Goal: Find specific page/section: Find specific page/section

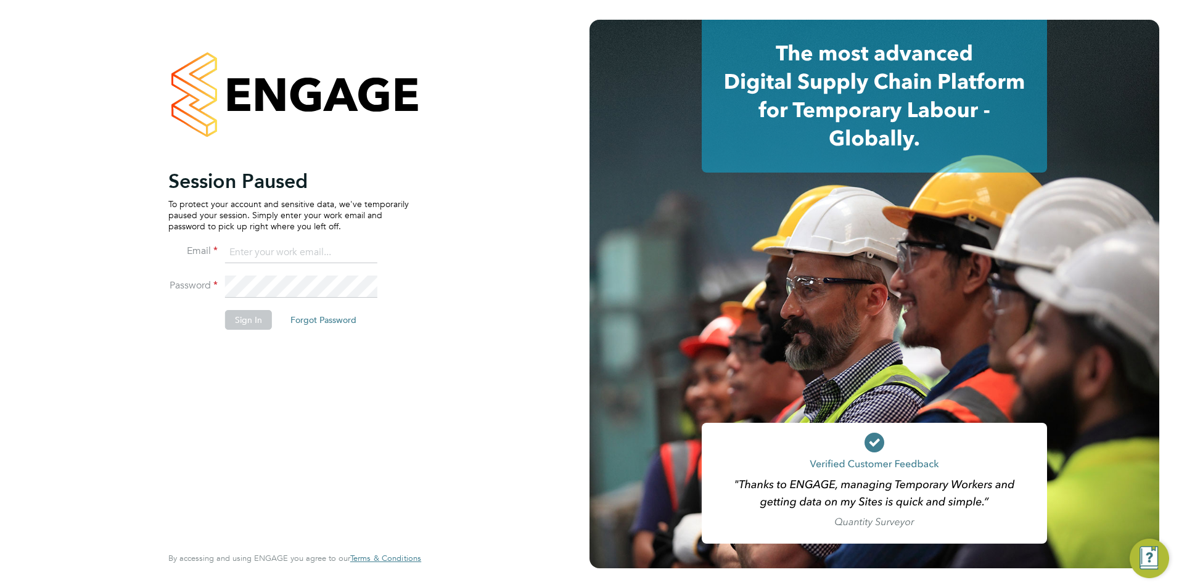
type input "wates@alliance-msp.co.uk"
click at [238, 318] on button "Sign In" at bounding box center [248, 320] width 47 height 20
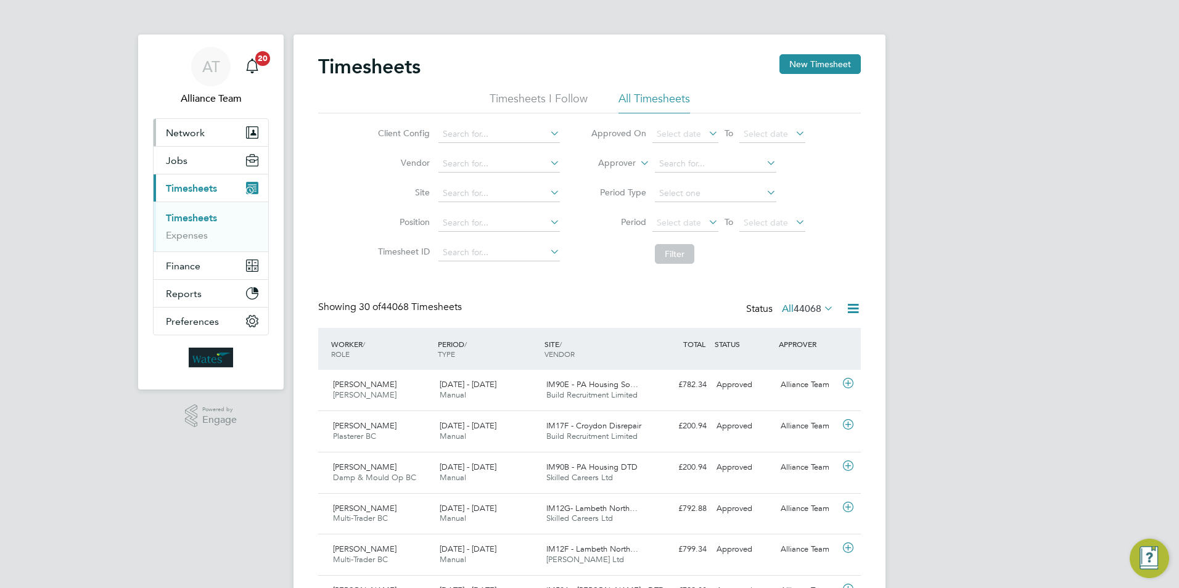
click at [186, 133] on span "Network" at bounding box center [185, 133] width 39 height 12
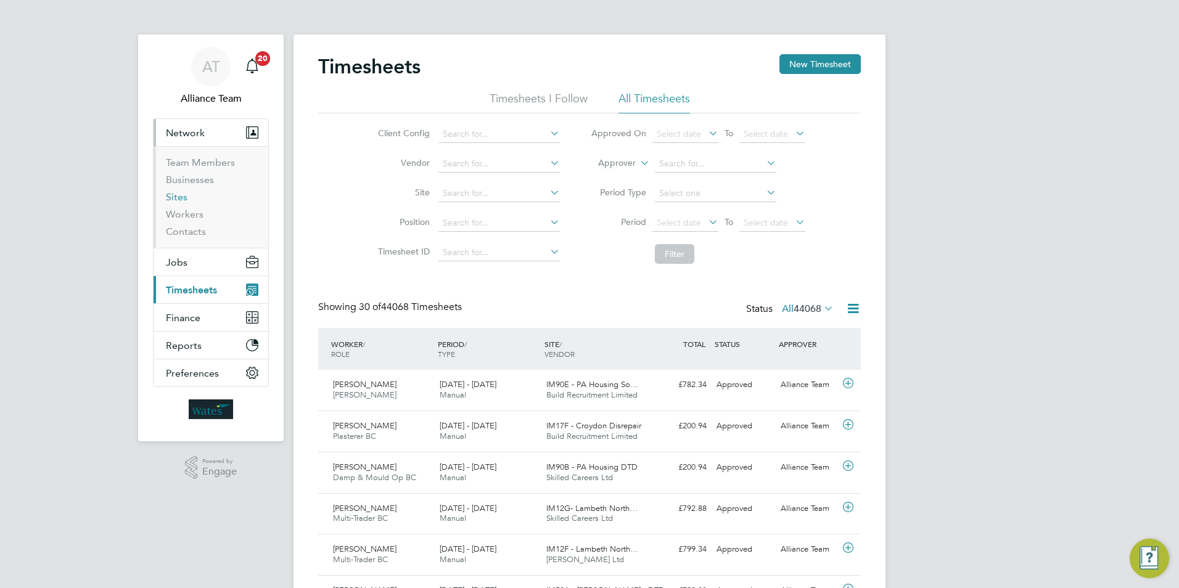
click at [179, 193] on link "Sites" at bounding box center [177, 197] width 22 height 12
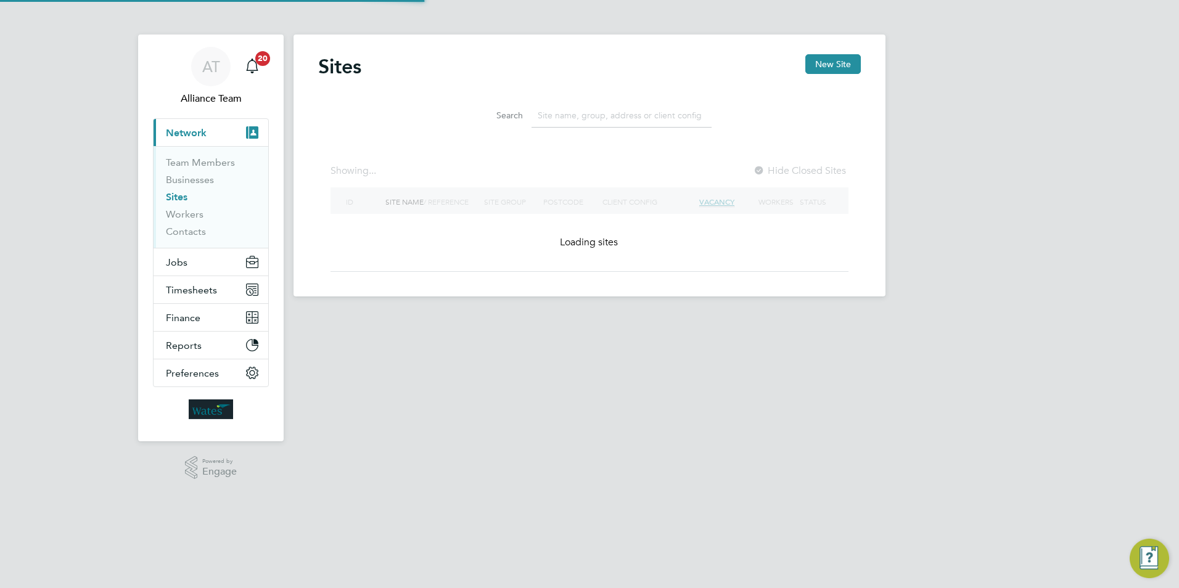
click at [546, 115] on input at bounding box center [621, 116] width 180 height 24
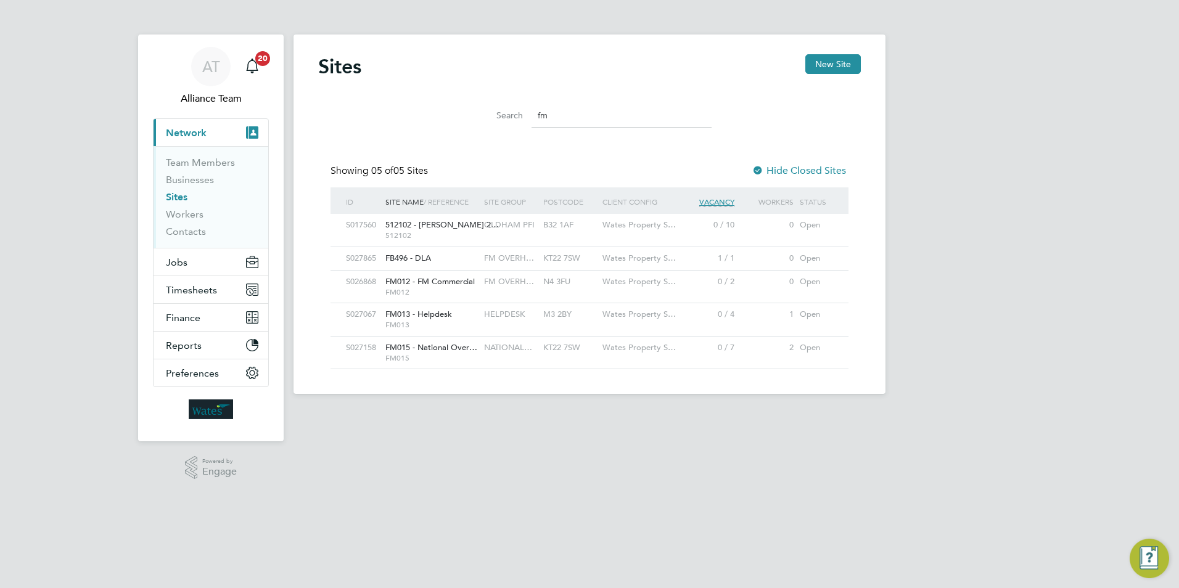
type input "fm"
click at [500, 317] on span "HELPDESK" at bounding box center [504, 314] width 41 height 10
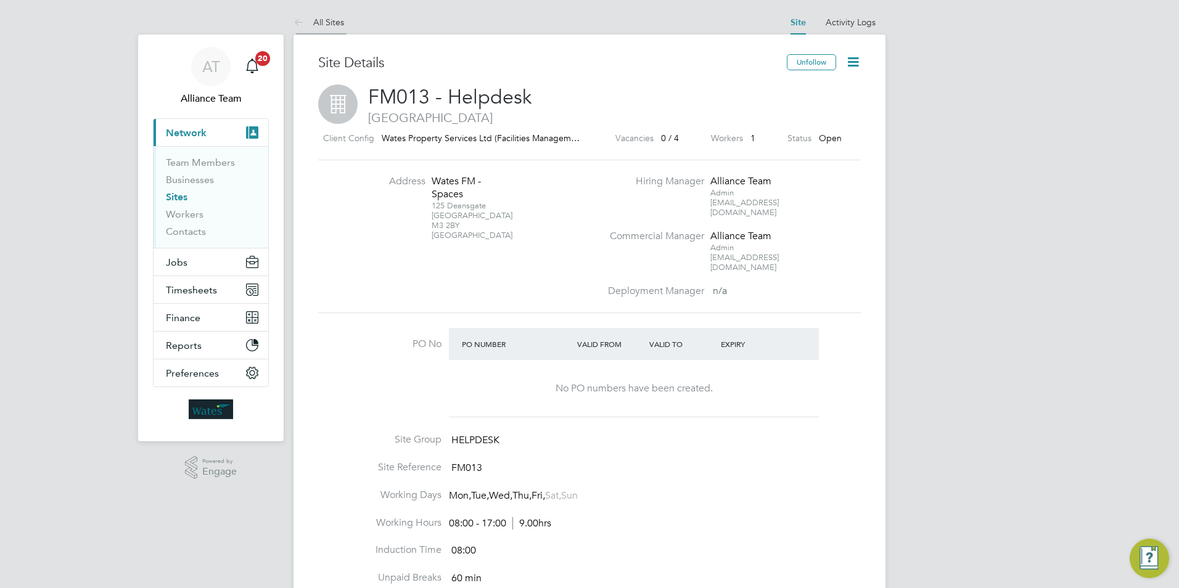
click at [331, 22] on link "All Sites" at bounding box center [318, 22] width 51 height 11
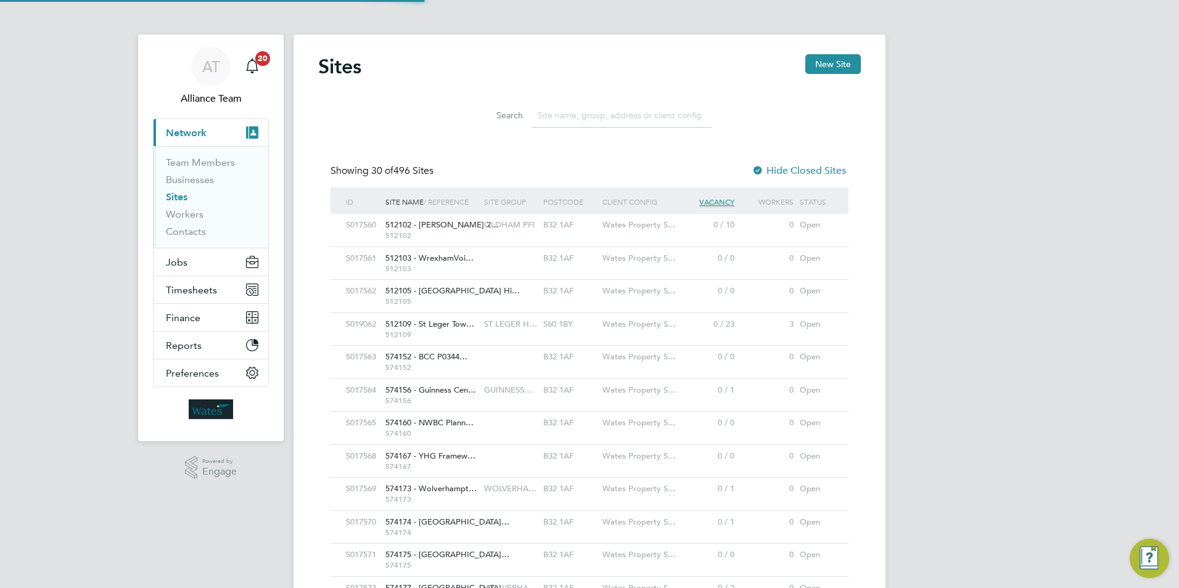
drag, startPoint x: 331, startPoint y: 22, endPoint x: 575, endPoint y: 115, distance: 261.3
click at [575, 115] on input at bounding box center [621, 116] width 180 height 24
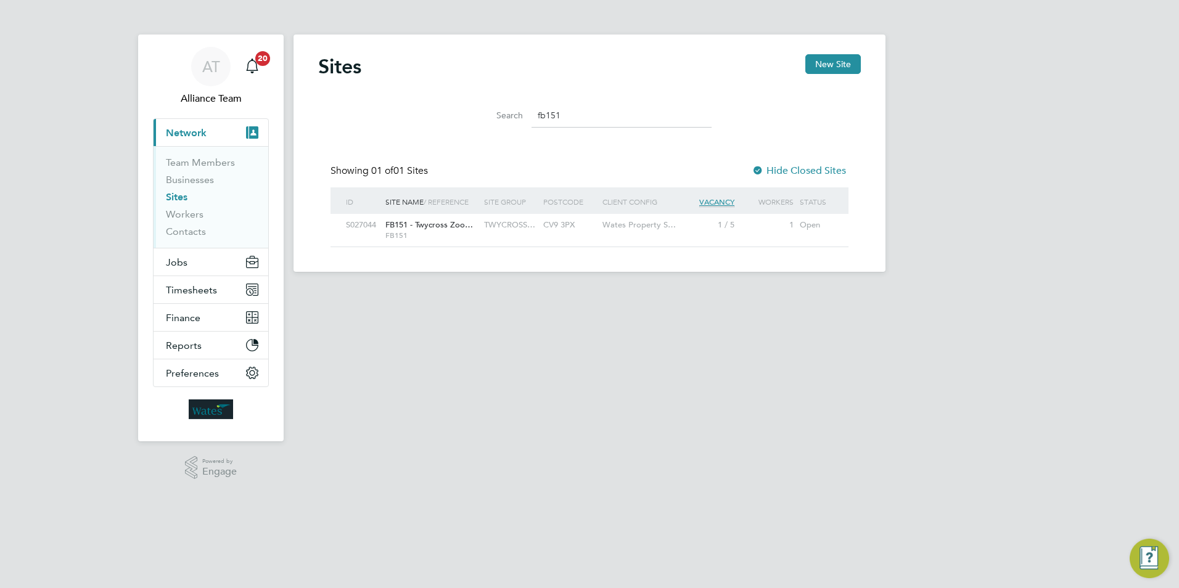
type input "fb151"
click at [583, 226] on div "CV9 3PX" at bounding box center [569, 225] width 59 height 23
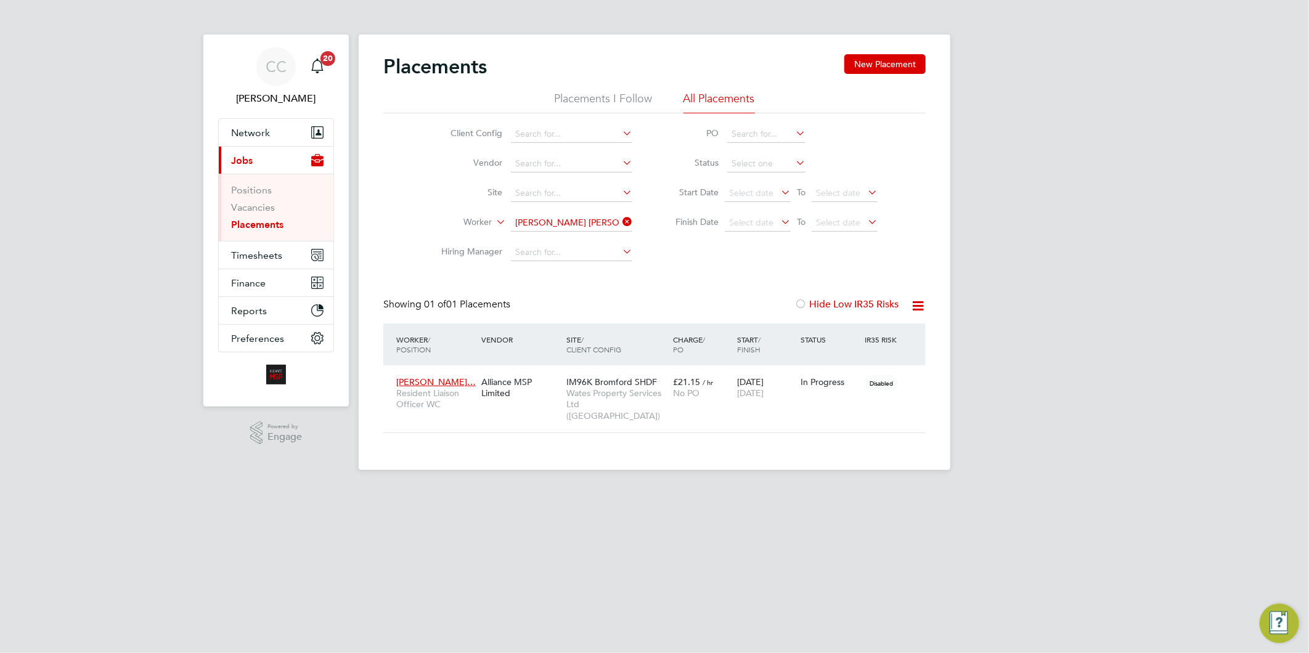
scroll to position [46, 107]
click at [620, 221] on icon at bounding box center [620, 221] width 0 height 17
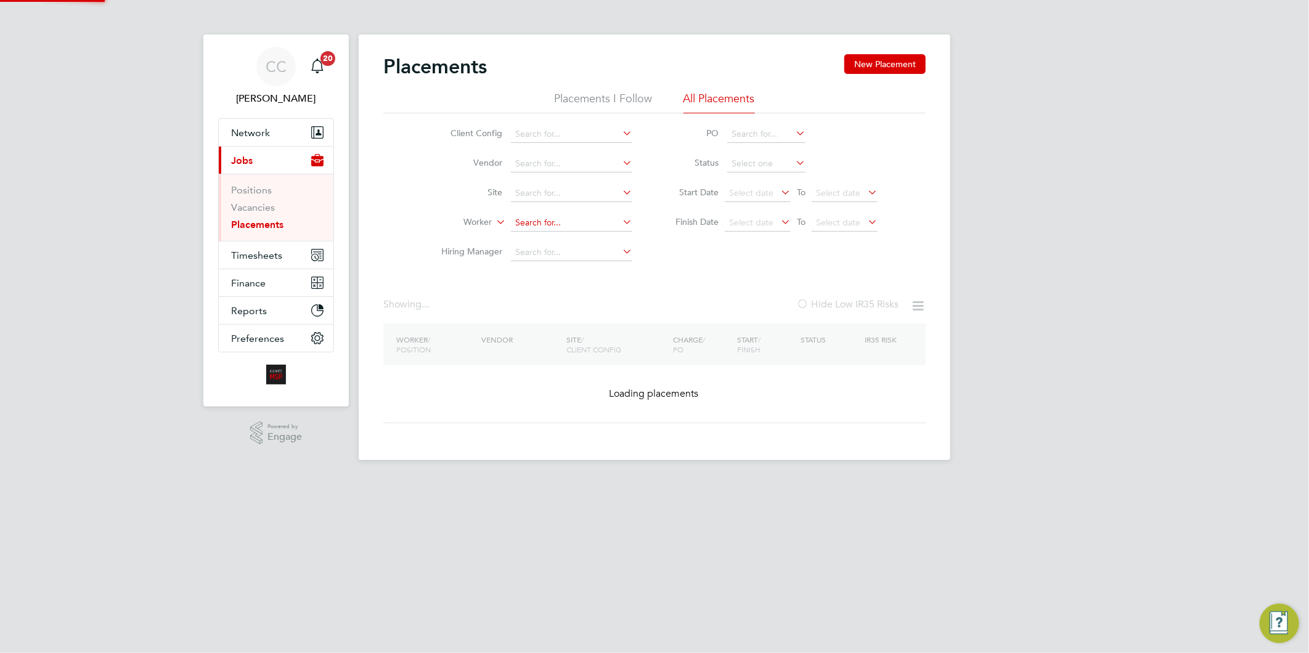
click at [589, 221] on input at bounding box center [571, 223] width 121 height 17
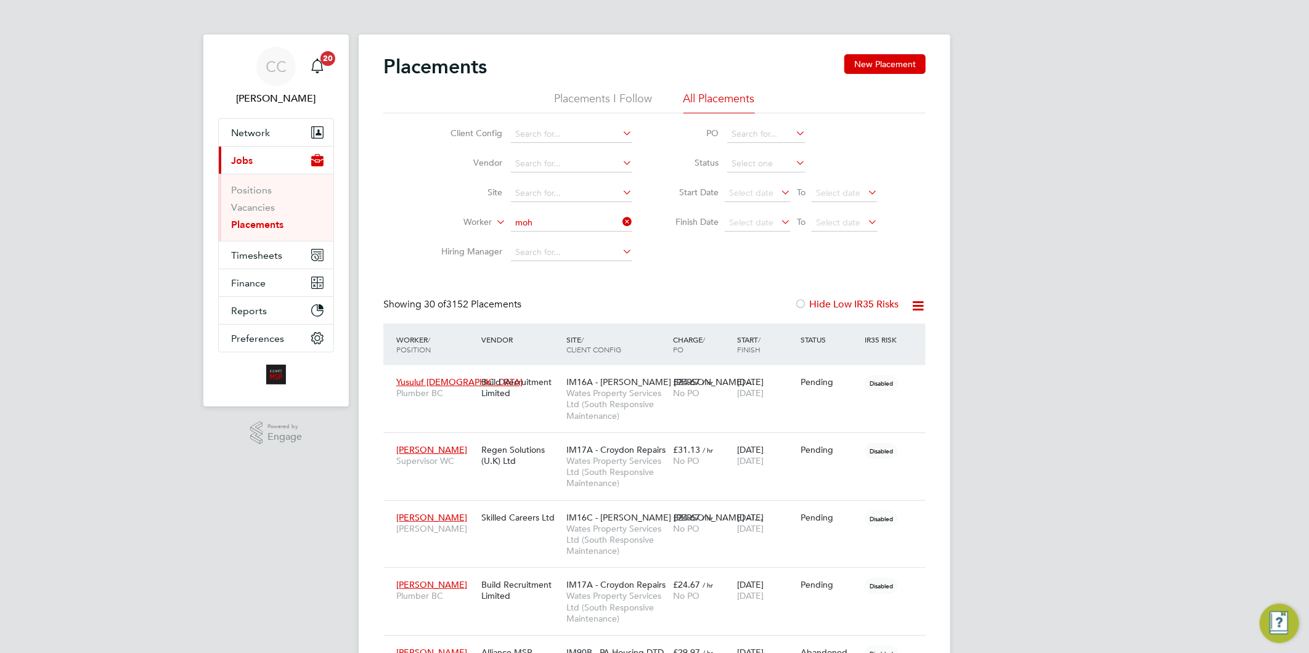
click at [545, 260] on li "Moh [PERSON_NAME]" at bounding box center [571, 256] width 123 height 17
type input "[PERSON_NAME]"
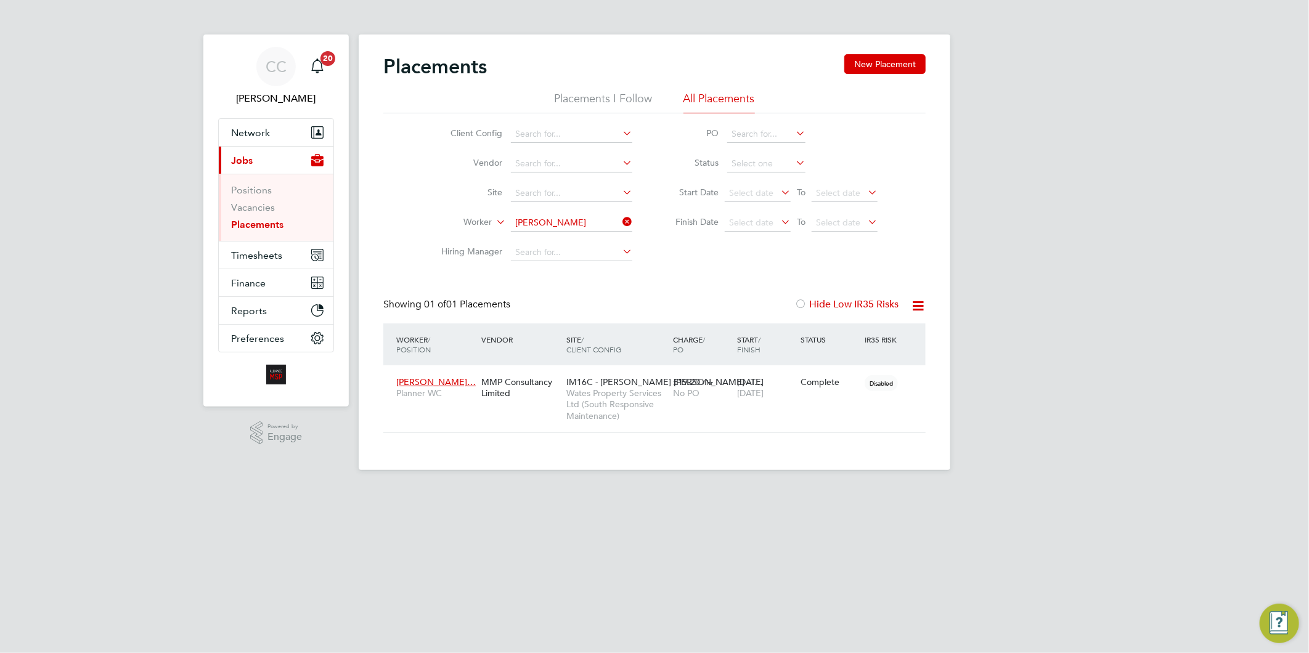
click at [628, 216] on li "Worker [PERSON_NAME]" at bounding box center [532, 223] width 232 height 30
click at [620, 220] on icon at bounding box center [620, 221] width 0 height 17
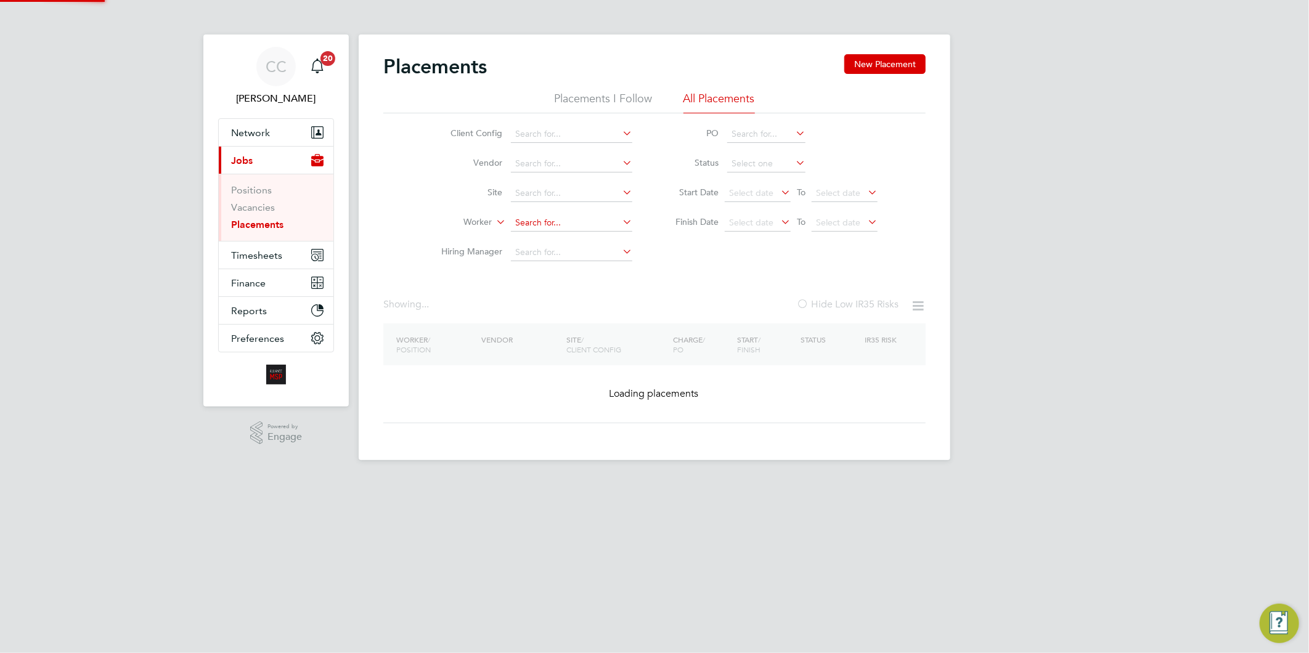
click at [596, 218] on input at bounding box center [571, 223] width 121 height 17
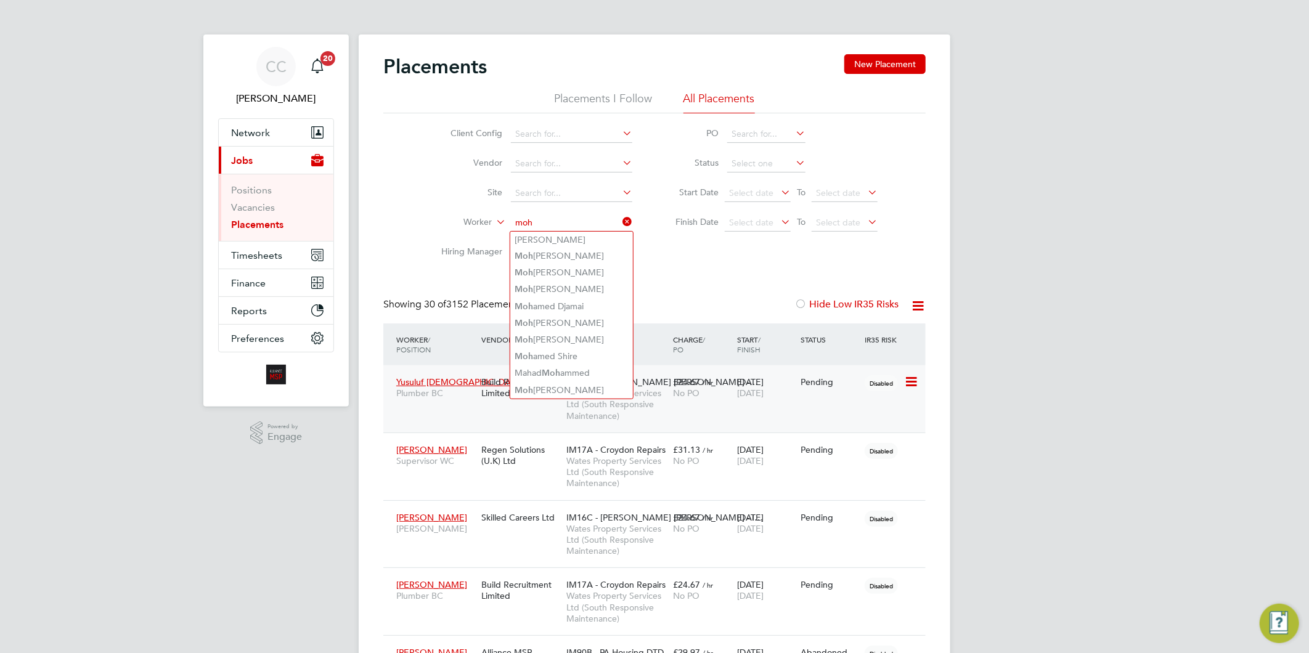
type input "moh"
